Goal: Navigation & Orientation: Find specific page/section

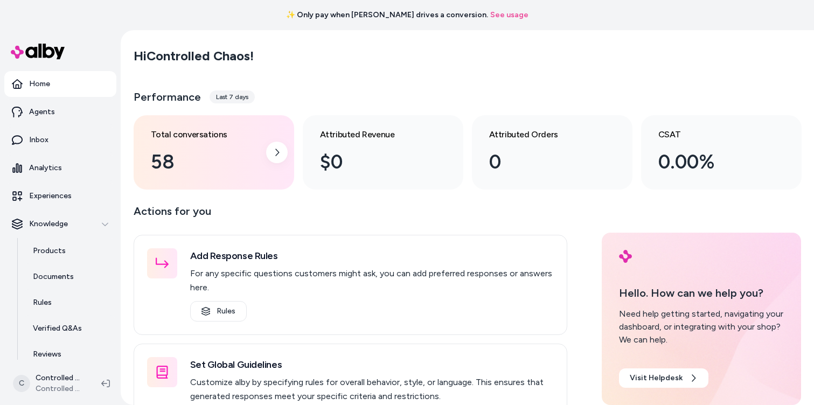
click at [164, 165] on div "58" at bounding box center [205, 162] width 109 height 29
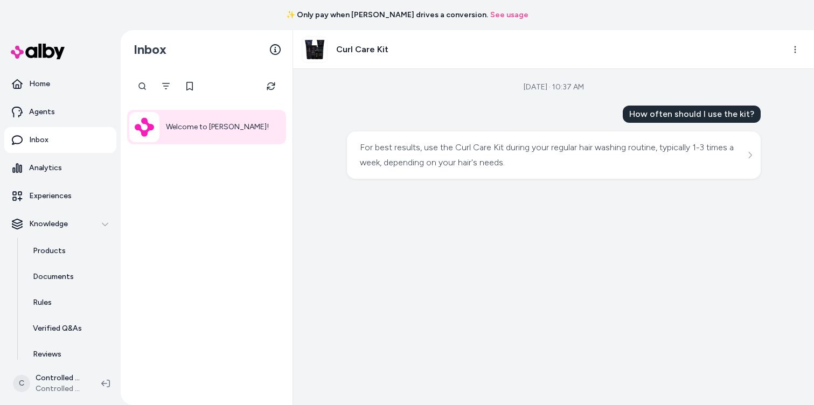
click at [63, 141] on link "Inbox" at bounding box center [60, 140] width 112 height 26
click at [189, 129] on p "Welcome to alby!" at bounding box center [217, 127] width 103 height 13
click at [55, 116] on link "Agents" at bounding box center [60, 112] width 112 height 26
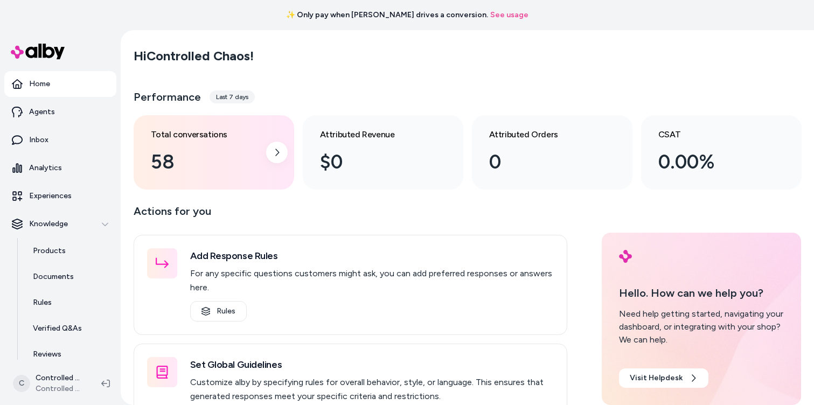
click at [167, 168] on div "58" at bounding box center [205, 162] width 109 height 29
